Goal: Task Accomplishment & Management: Use online tool/utility

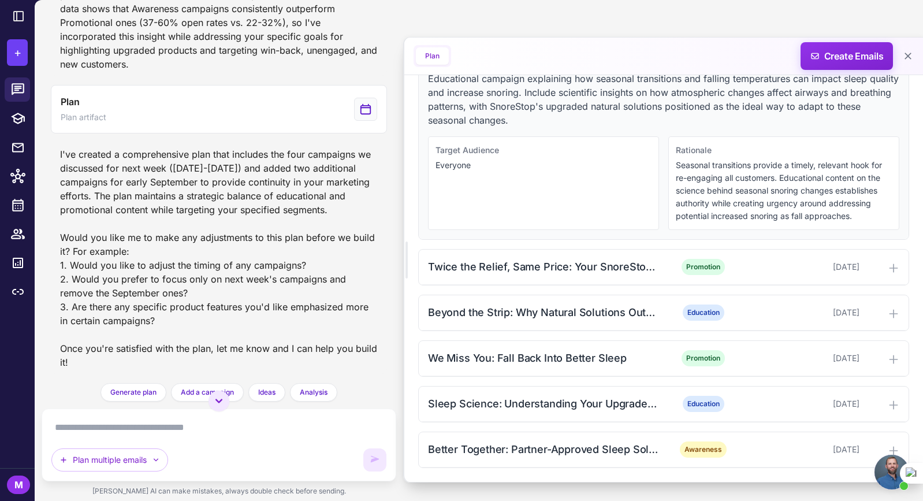
scroll to position [2297, 0]
click at [229, 412] on div "Plan multiple emails" at bounding box center [219, 444] width 354 height 73
click at [238, 426] on textarea at bounding box center [218, 427] width 335 height 18
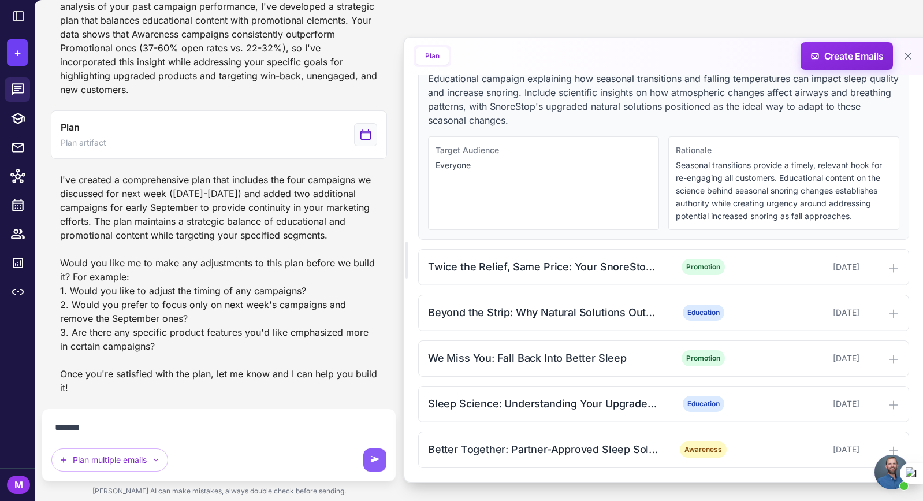
type textarea "********"
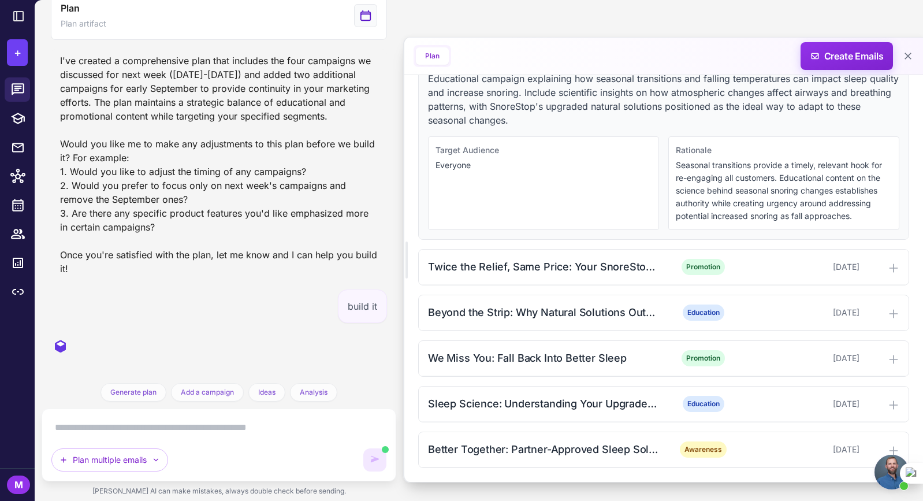
click at [892, 475] on span "Open chat" at bounding box center [891, 471] width 35 height 35
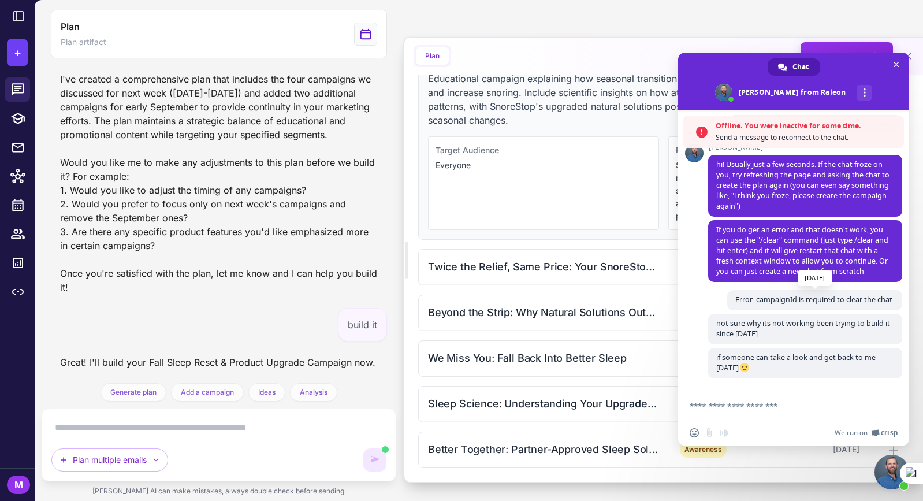
scroll to position [2497, 0]
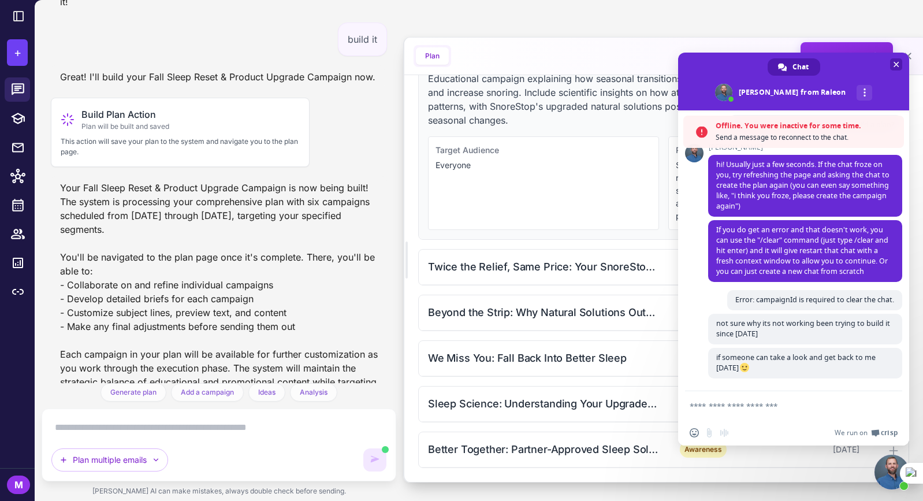
click at [891, 61] on span "Close chat" at bounding box center [896, 64] width 12 height 12
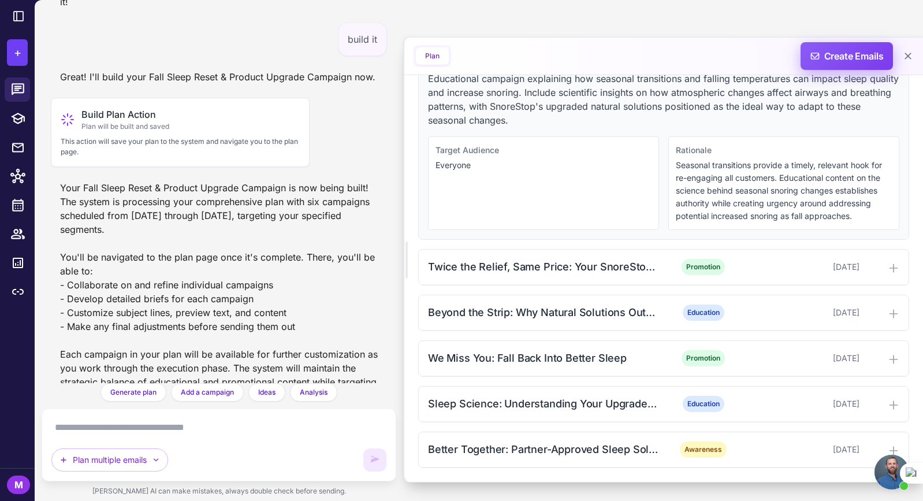
click at [822, 57] on span "Create Emails" at bounding box center [846, 56] width 101 height 28
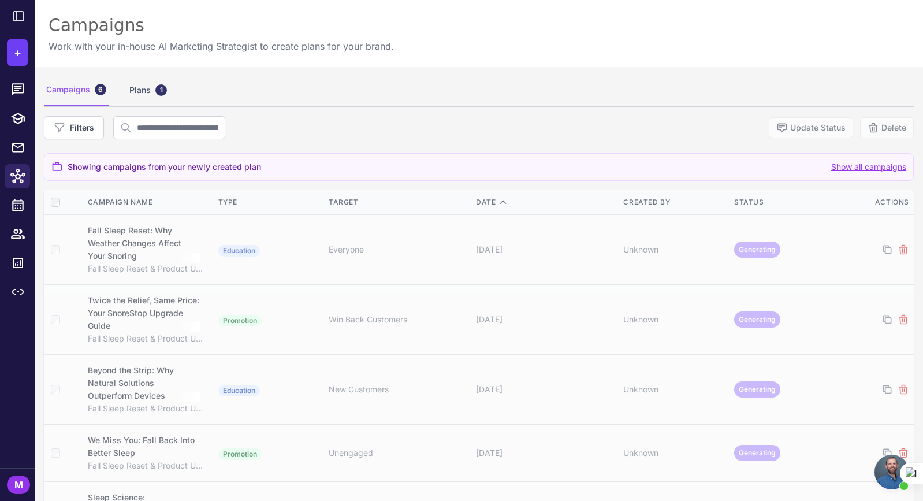
click at [887, 470] on span "Open chat" at bounding box center [891, 471] width 35 height 35
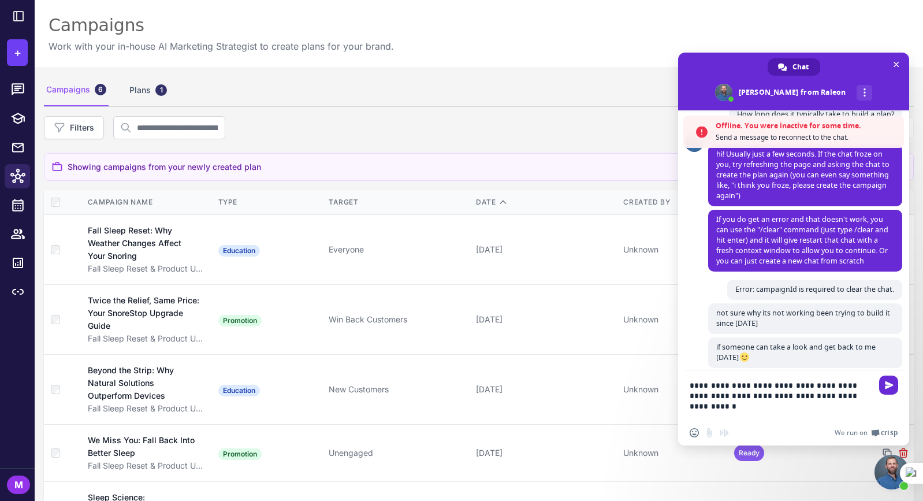
scroll to position [96, 0]
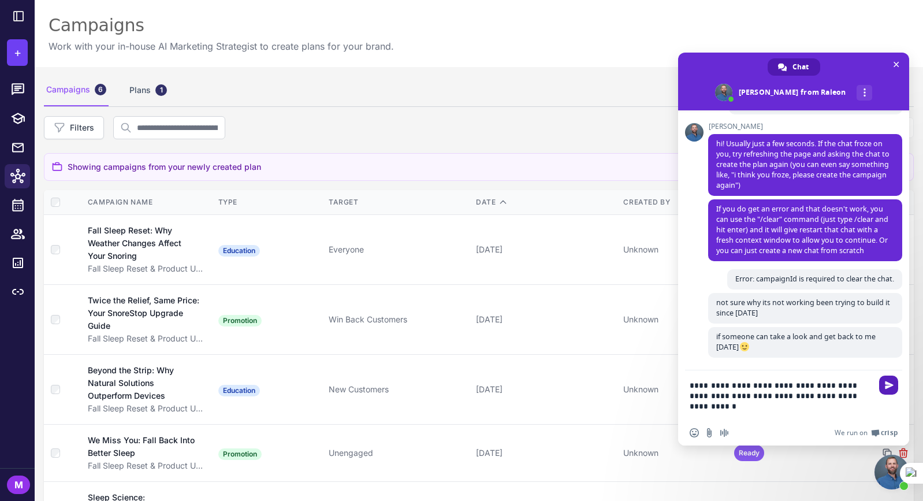
type textarea "**********"
click at [884, 383] on span "Send" at bounding box center [888, 384] width 9 height 9
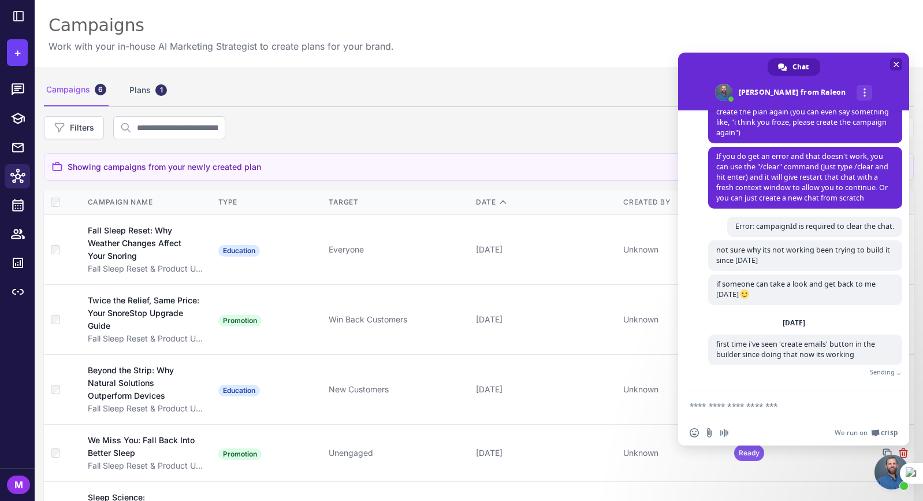
click at [892, 58] on span at bounding box center [793, 82] width 231 height 58
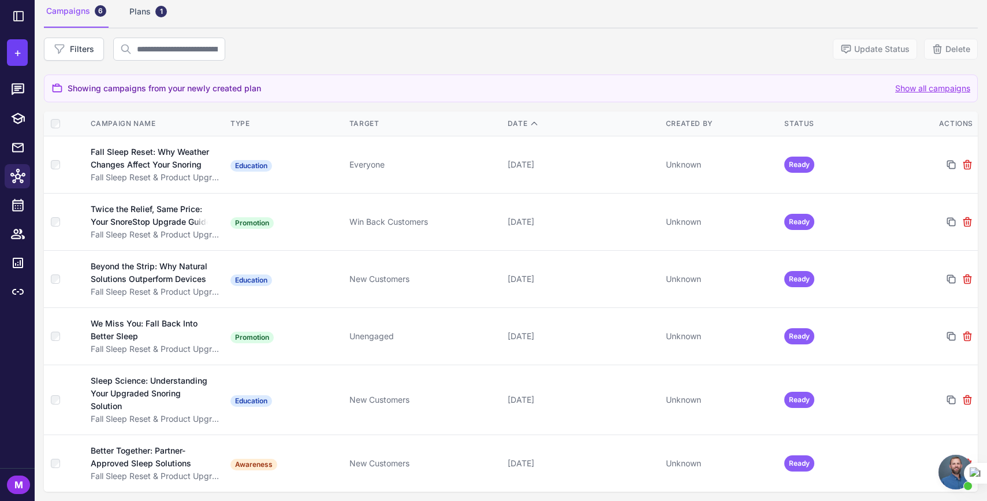
scroll to position [91, 0]
